Goal: Task Accomplishment & Management: Use online tool/utility

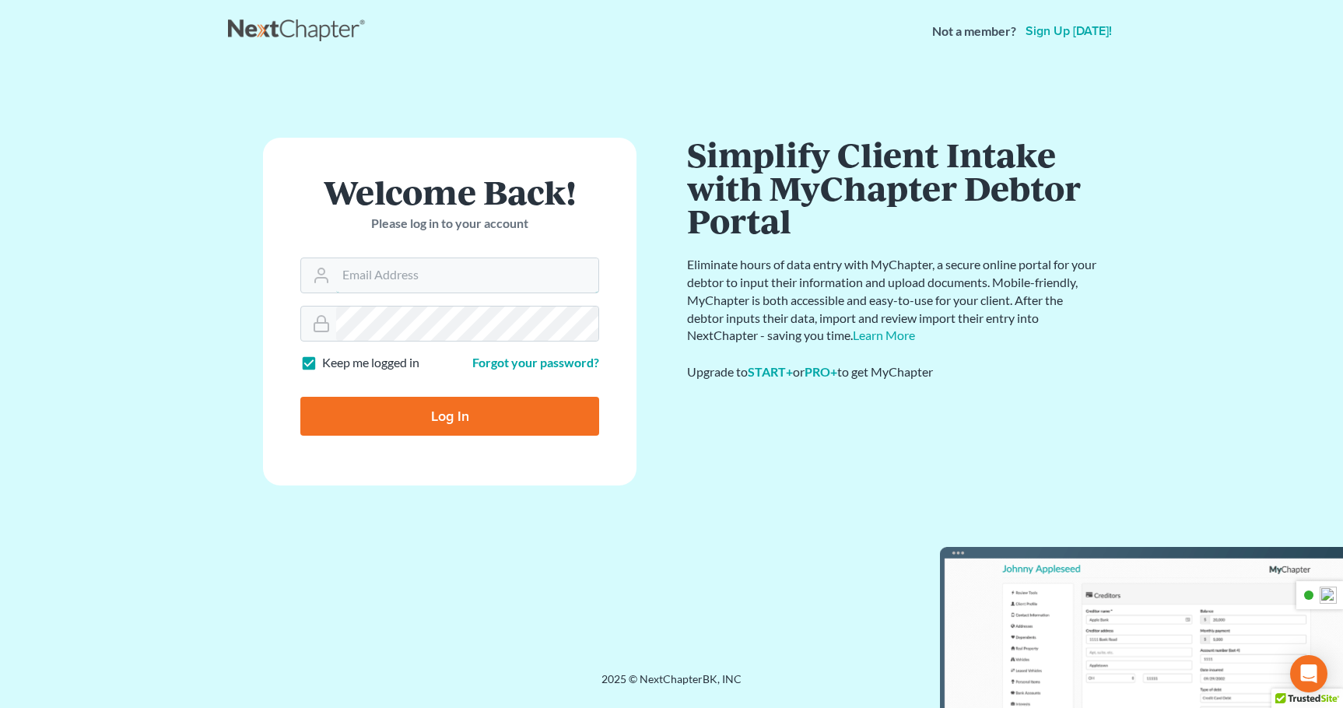
type input "[PERSON_NAME][EMAIL_ADDRESS][DOMAIN_NAME]"
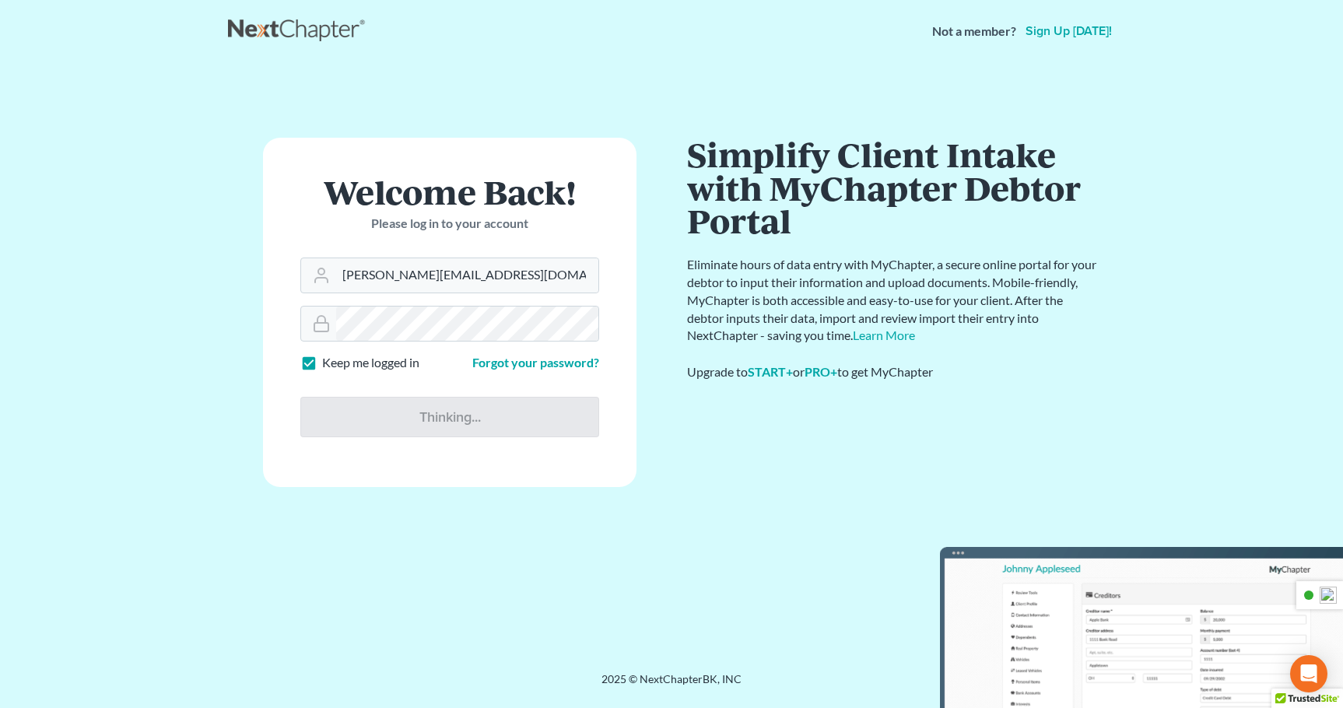
type input "Thinking..."
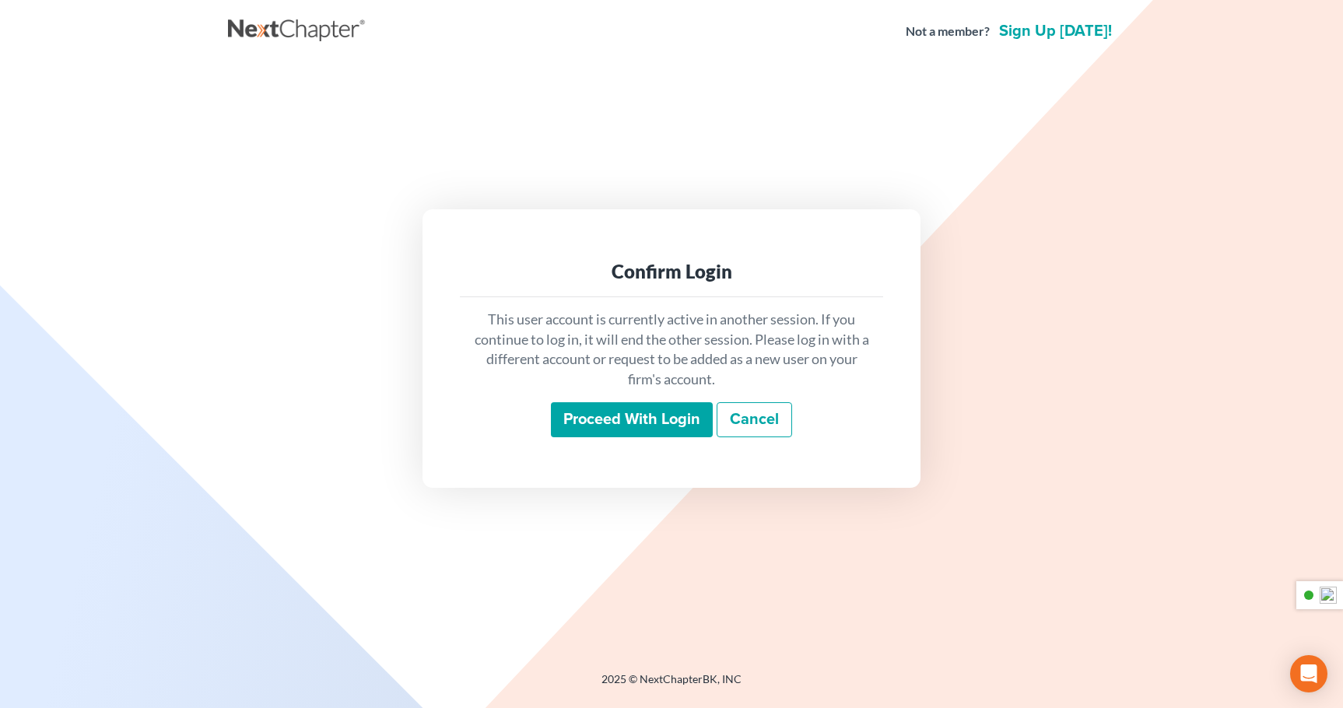
click at [637, 429] on input "Proceed with login" at bounding box center [632, 420] width 162 height 36
